Goal: Find specific page/section: Find specific page/section

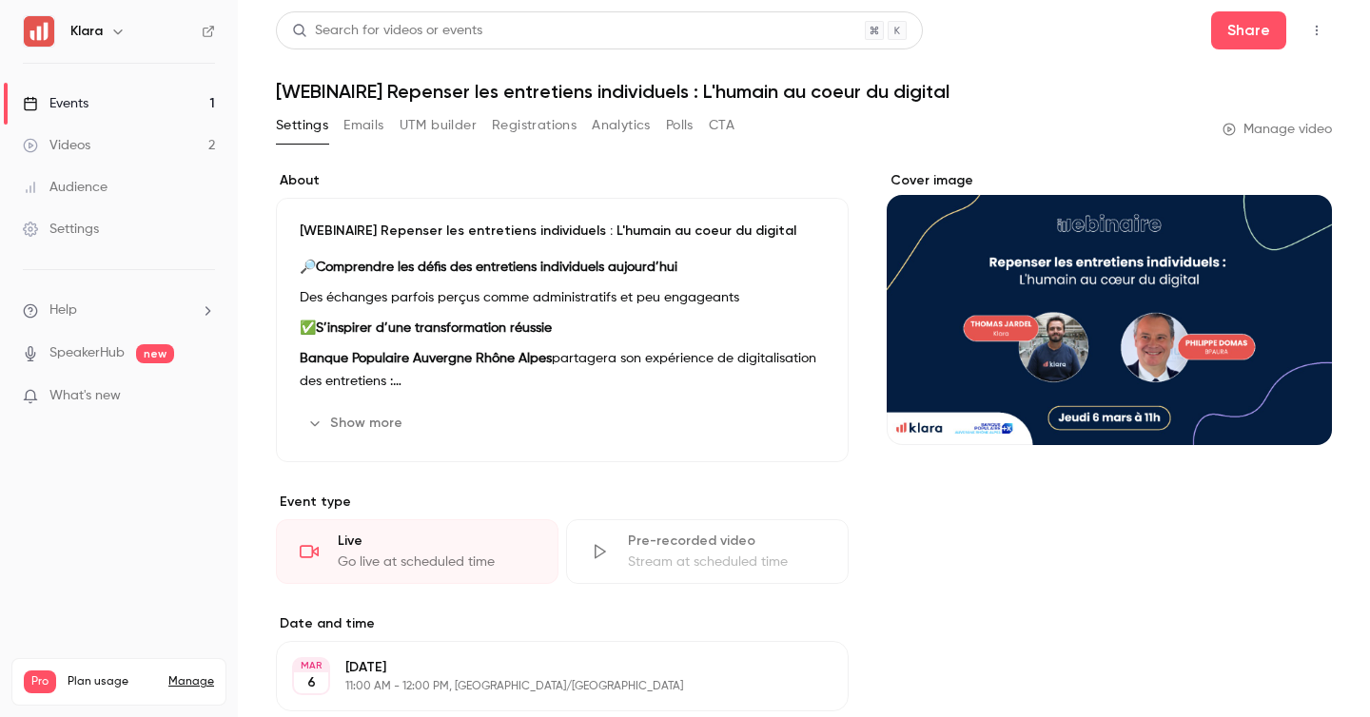
click at [165, 103] on link "Events 1" at bounding box center [119, 104] width 238 height 42
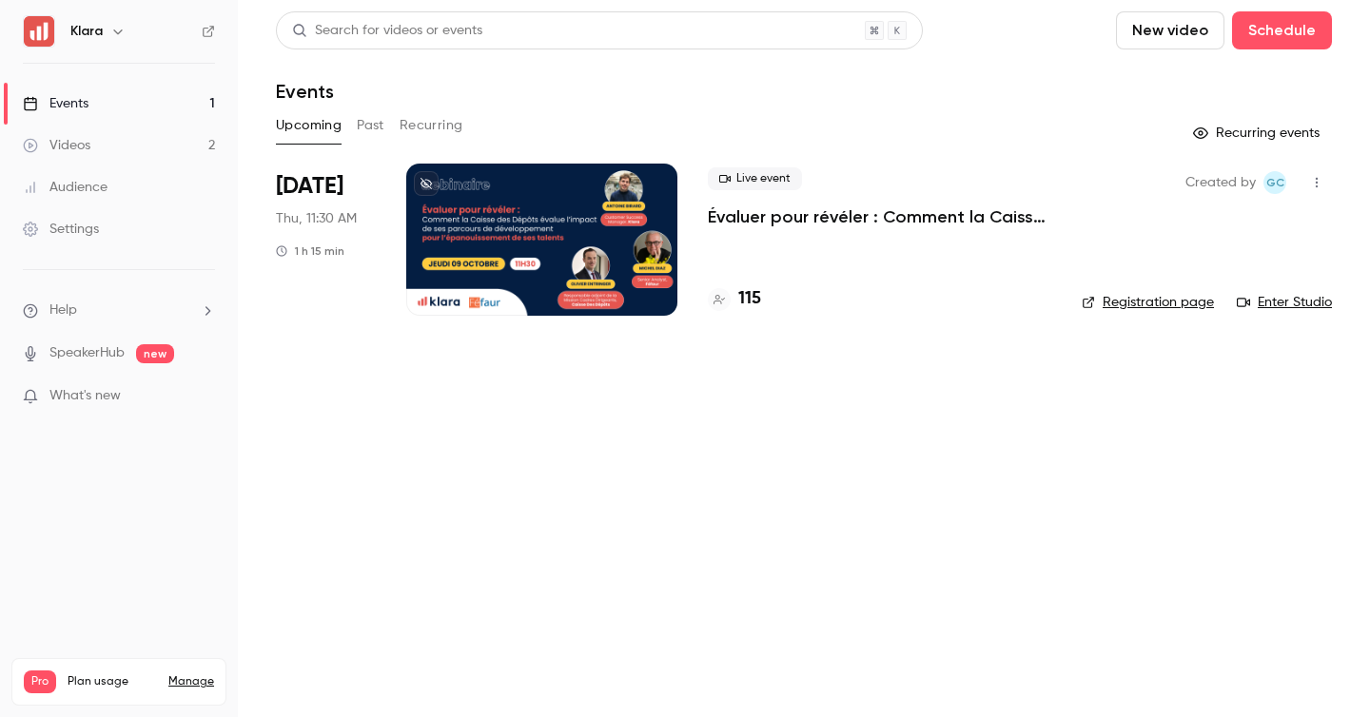
click at [754, 305] on h4 "115" at bounding box center [749, 299] width 23 height 26
